Goal: Information Seeking & Learning: Stay updated

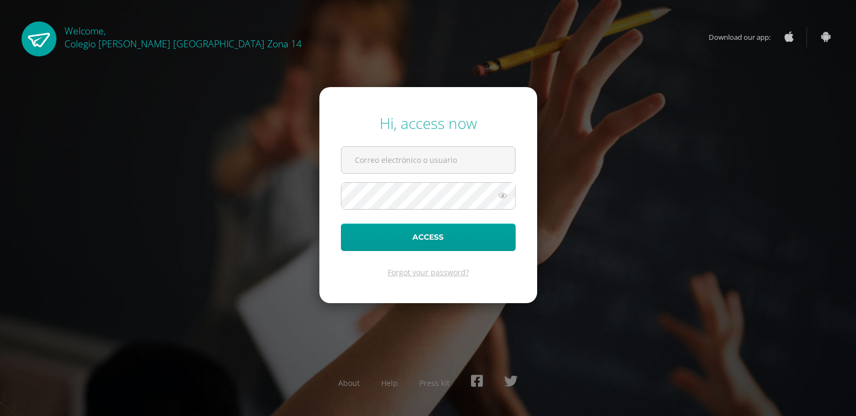
type input "juanpabloarreaza14@colegioselshaddai.edu.gt"
click at [502, 200] on icon at bounding box center [503, 195] width 14 height 13
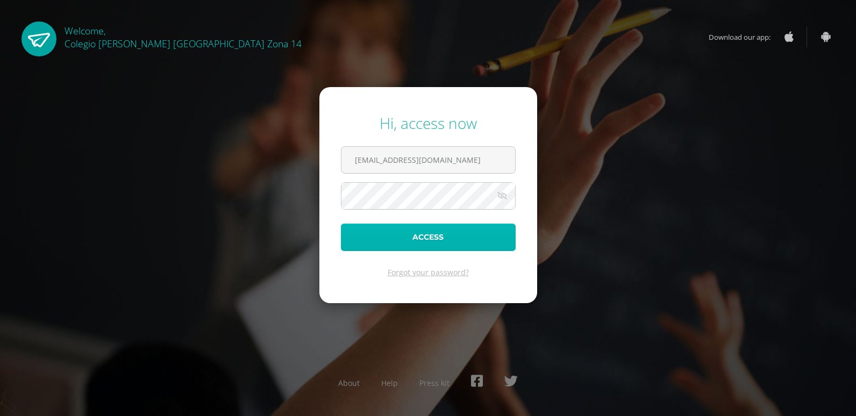
click at [493, 240] on button "Access" at bounding box center [428, 237] width 175 height 27
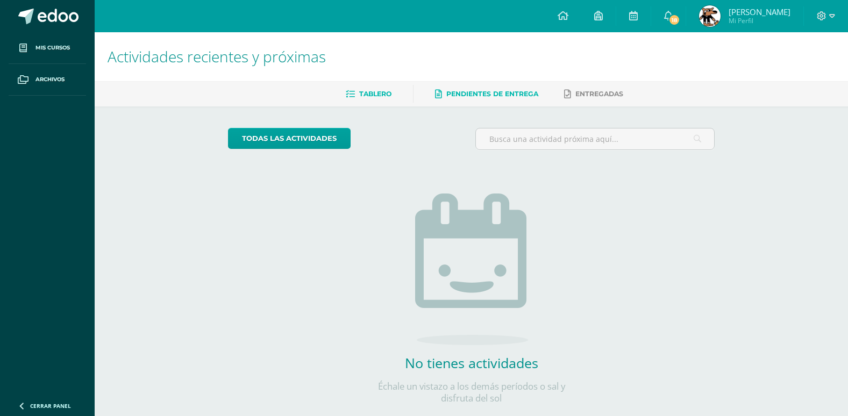
click at [512, 90] on span "Pendientes de entrega" at bounding box center [492, 94] width 92 height 8
click at [583, 88] on link "Entregadas" at bounding box center [593, 93] width 59 height 17
click at [683, 15] on link "18" at bounding box center [668, 16] width 34 height 32
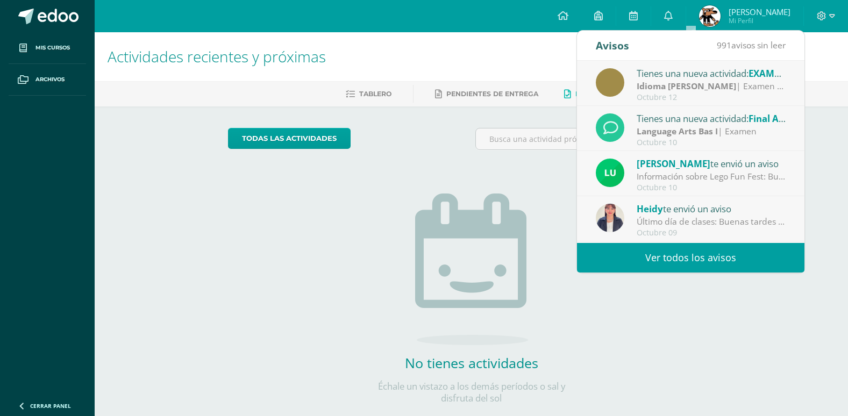
click at [702, 92] on strong "Idioma [PERSON_NAME]" at bounding box center [686, 86] width 99 height 12
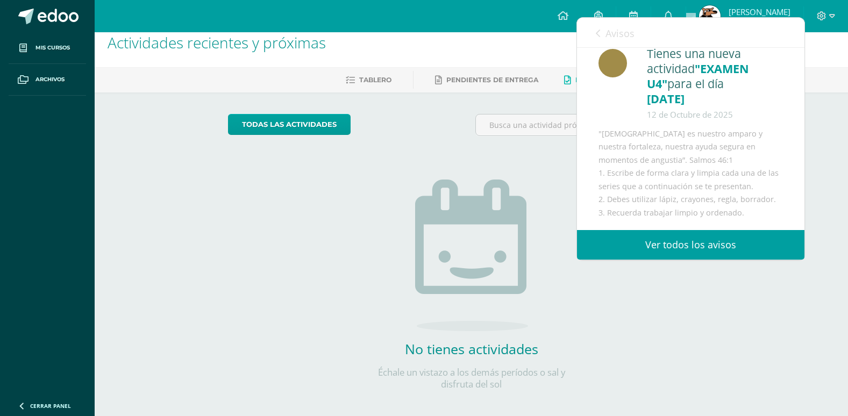
scroll to position [22, 0]
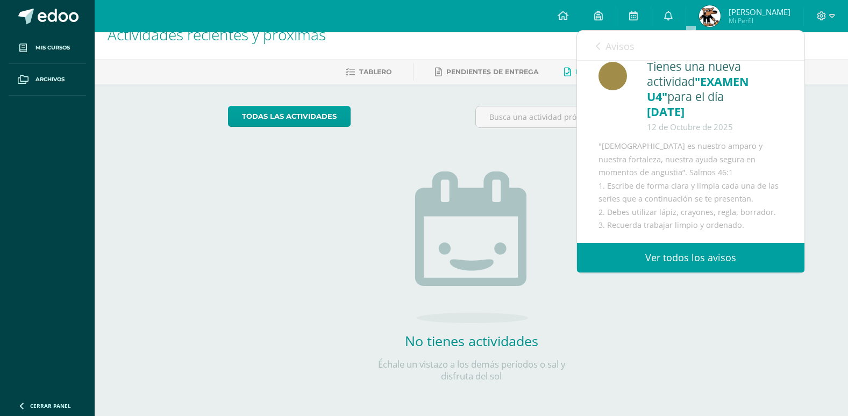
click at [591, 52] on div "Avisos 990 avisos sin leer Avisos" at bounding box center [690, 46] width 227 height 30
click at [600, 51] on icon at bounding box center [598, 46] width 4 height 9
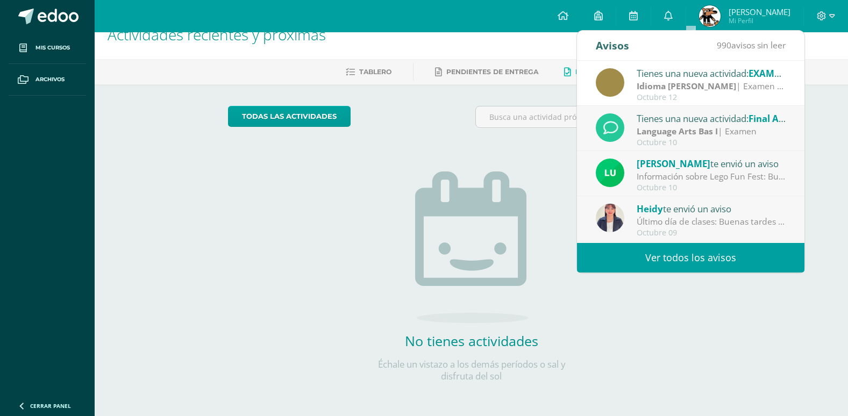
scroll to position [0, 0]
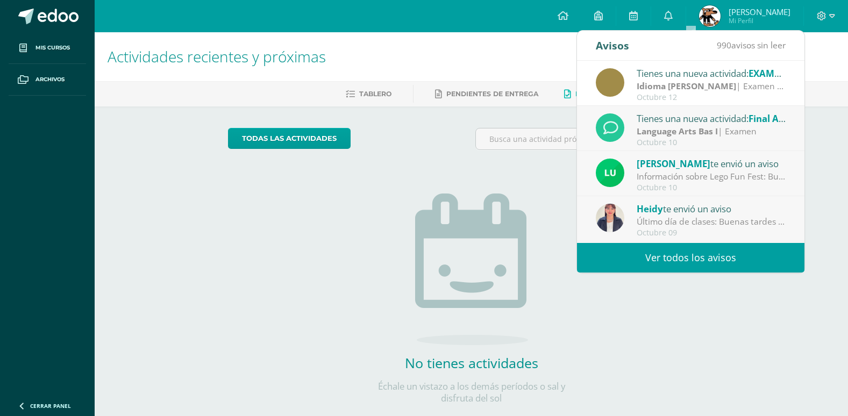
click at [749, 117] on div "Tienes una nueva actividad: Final Assessment" at bounding box center [711, 118] width 149 height 14
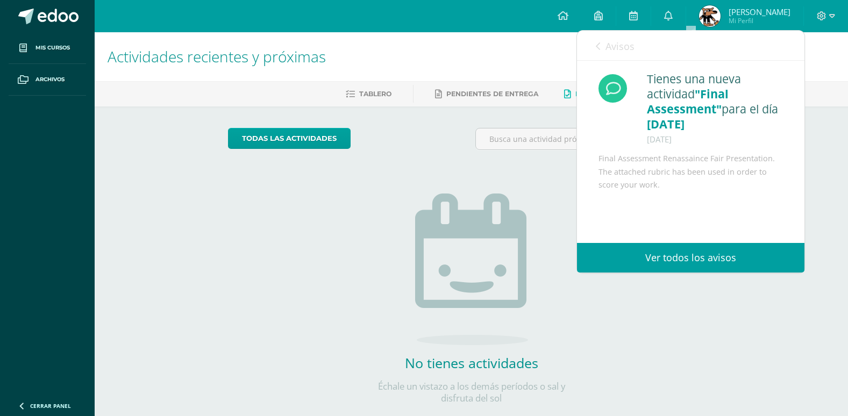
click at [604, 34] on link "Avisos" at bounding box center [615, 46] width 39 height 31
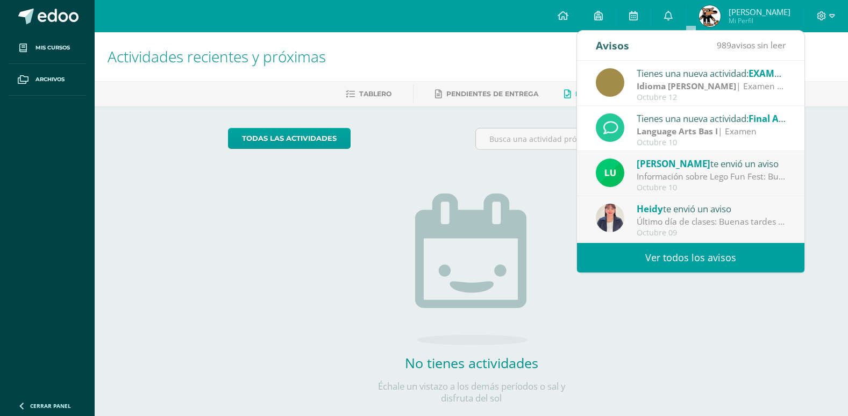
click at [719, 227] on div "Último día de clases: Buenas tardes estimadas familias de: Primaria Básicos y C…" at bounding box center [711, 222] width 149 height 12
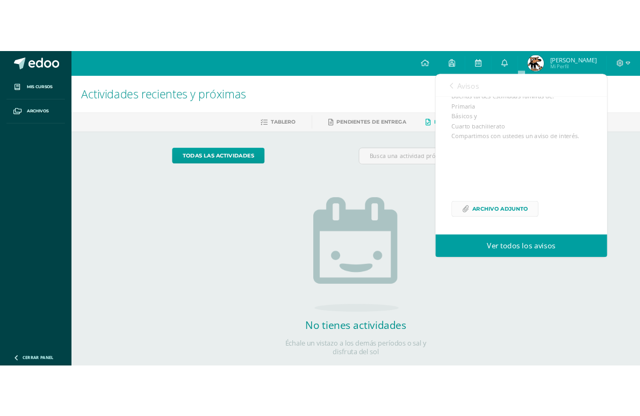
scroll to position [131, 0]
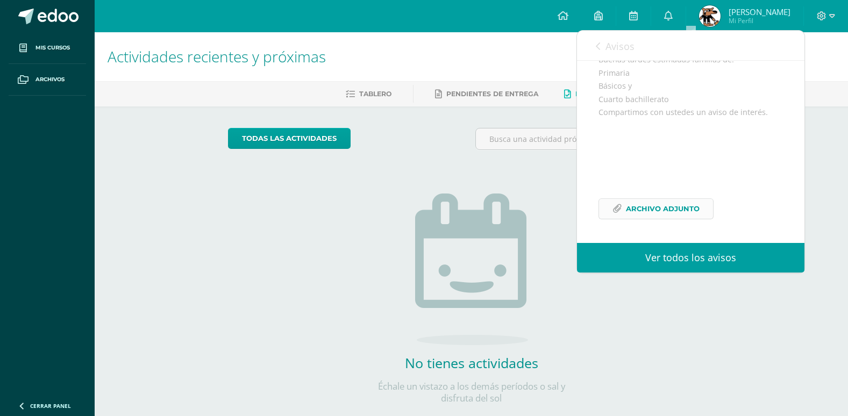
click at [653, 211] on span "Archivo Adjunto" at bounding box center [663, 209] width 74 height 20
